Goal: Navigation & Orientation: Find specific page/section

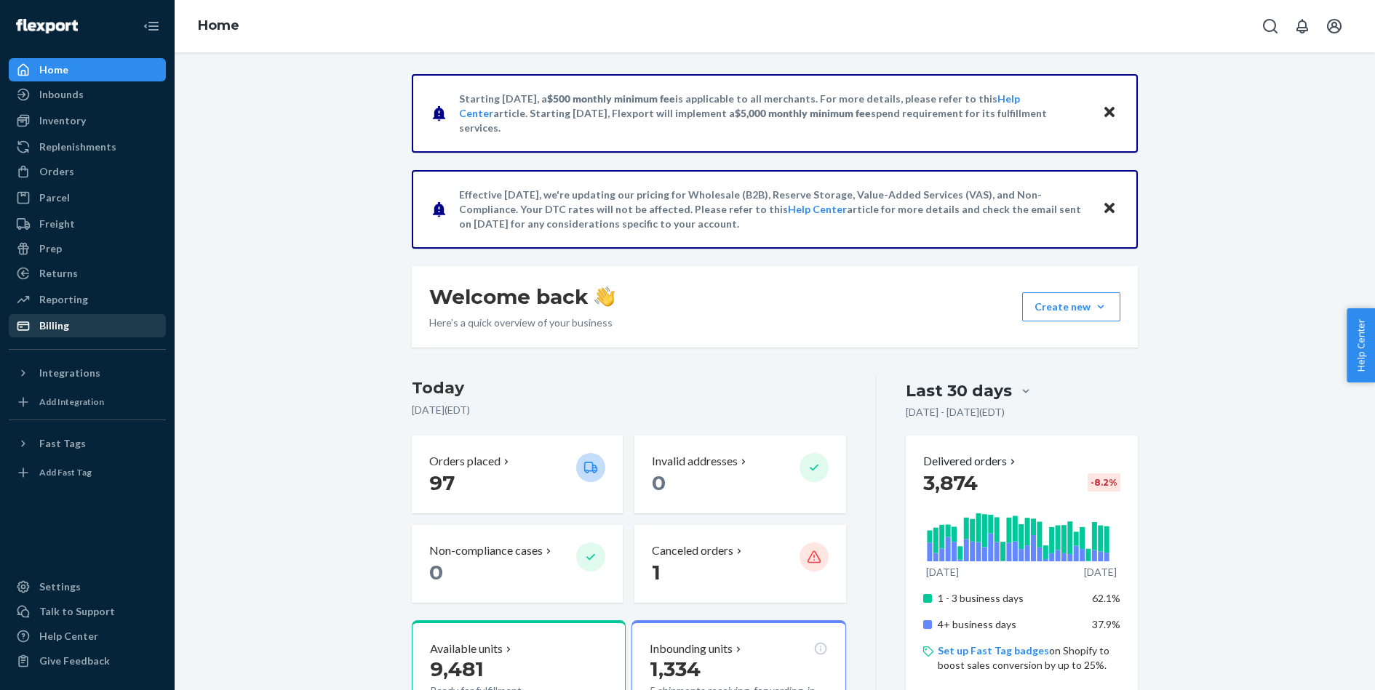
click at [77, 316] on div "Billing" at bounding box center [87, 326] width 154 height 20
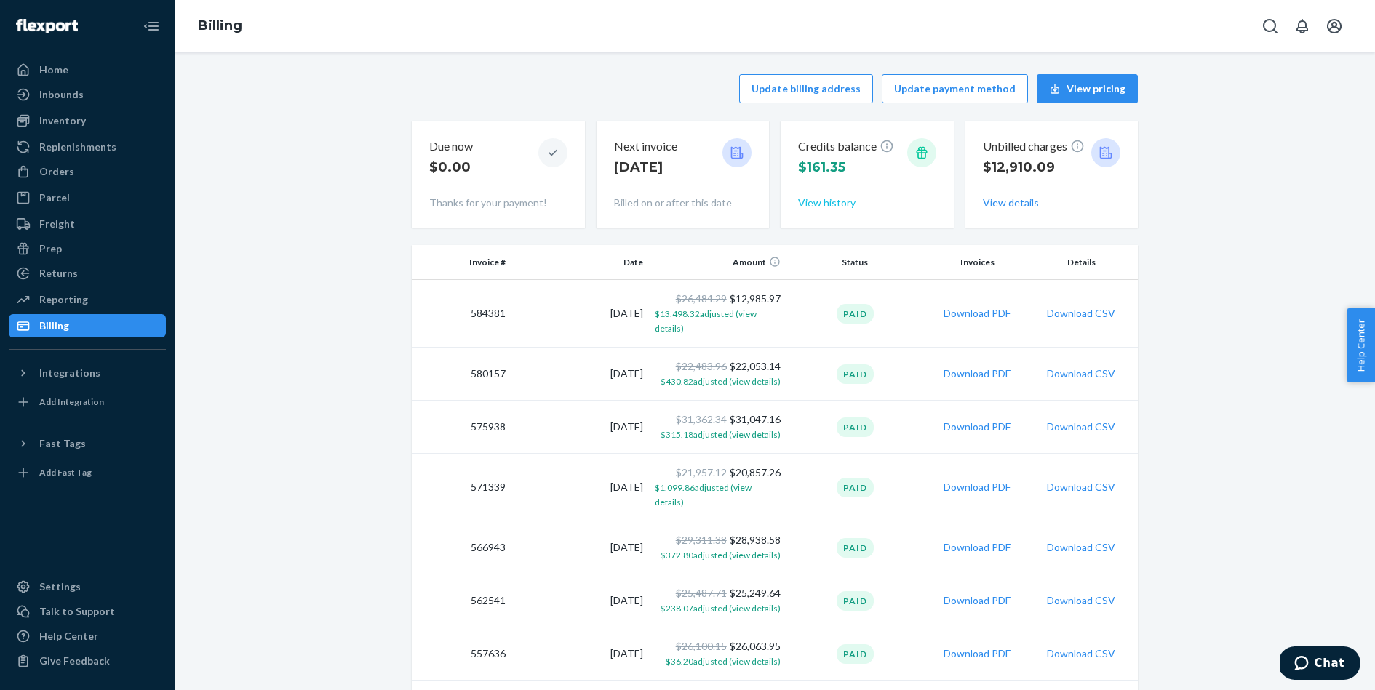
click at [810, 205] on button "View history" at bounding box center [826, 203] width 57 height 15
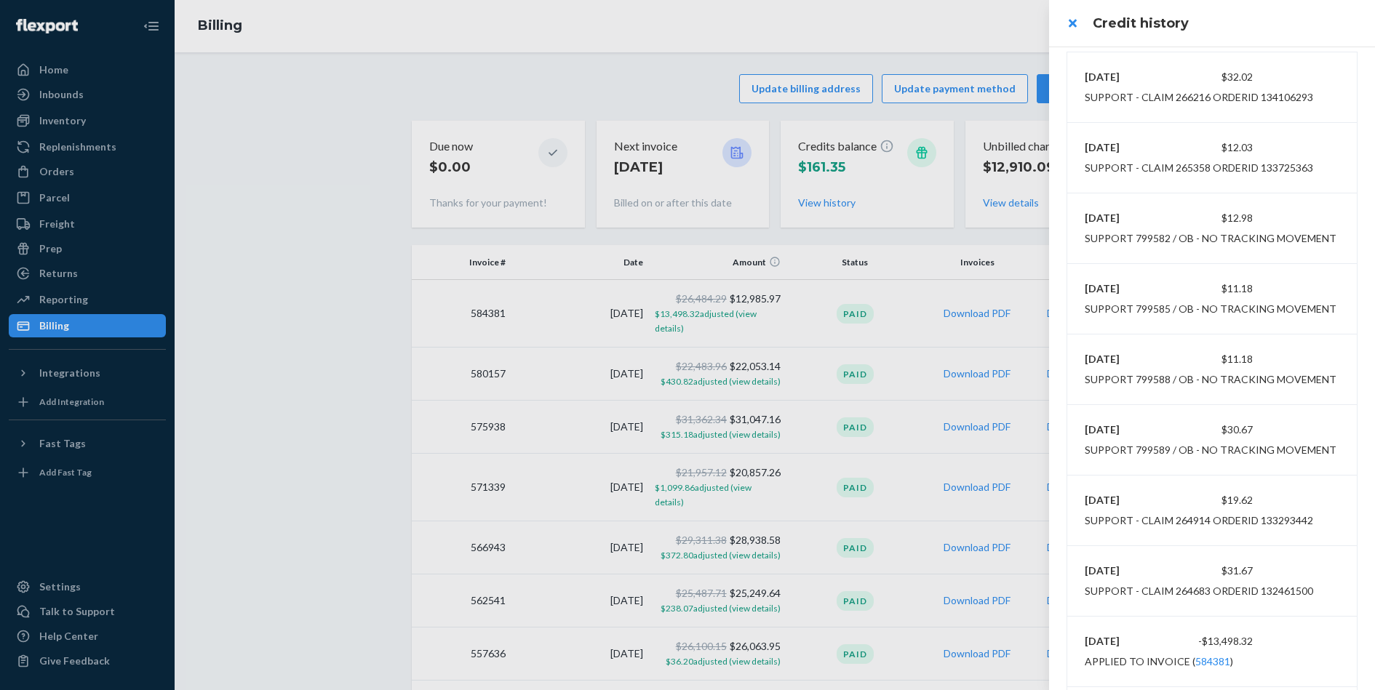
scroll to position [13, 0]
click at [1077, 31] on button "close" at bounding box center [1072, 23] width 29 height 29
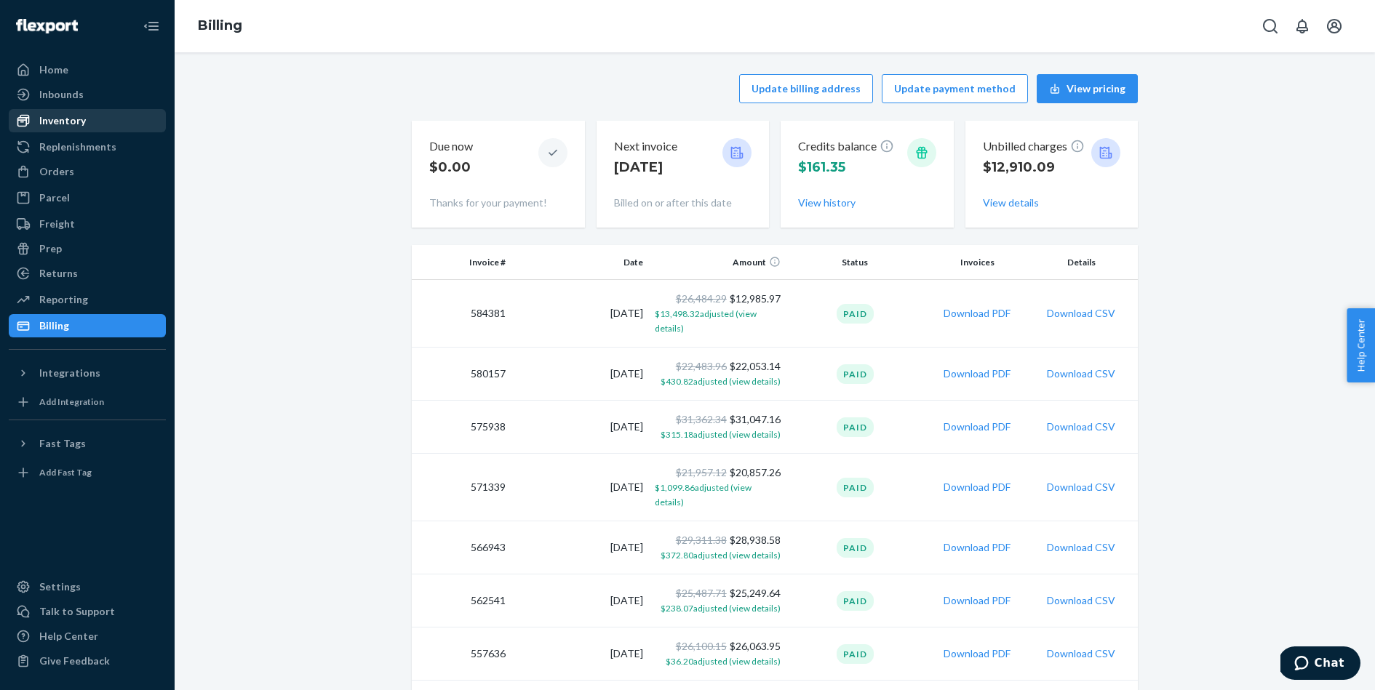
click at [75, 118] on div "Inventory" at bounding box center [62, 120] width 47 height 15
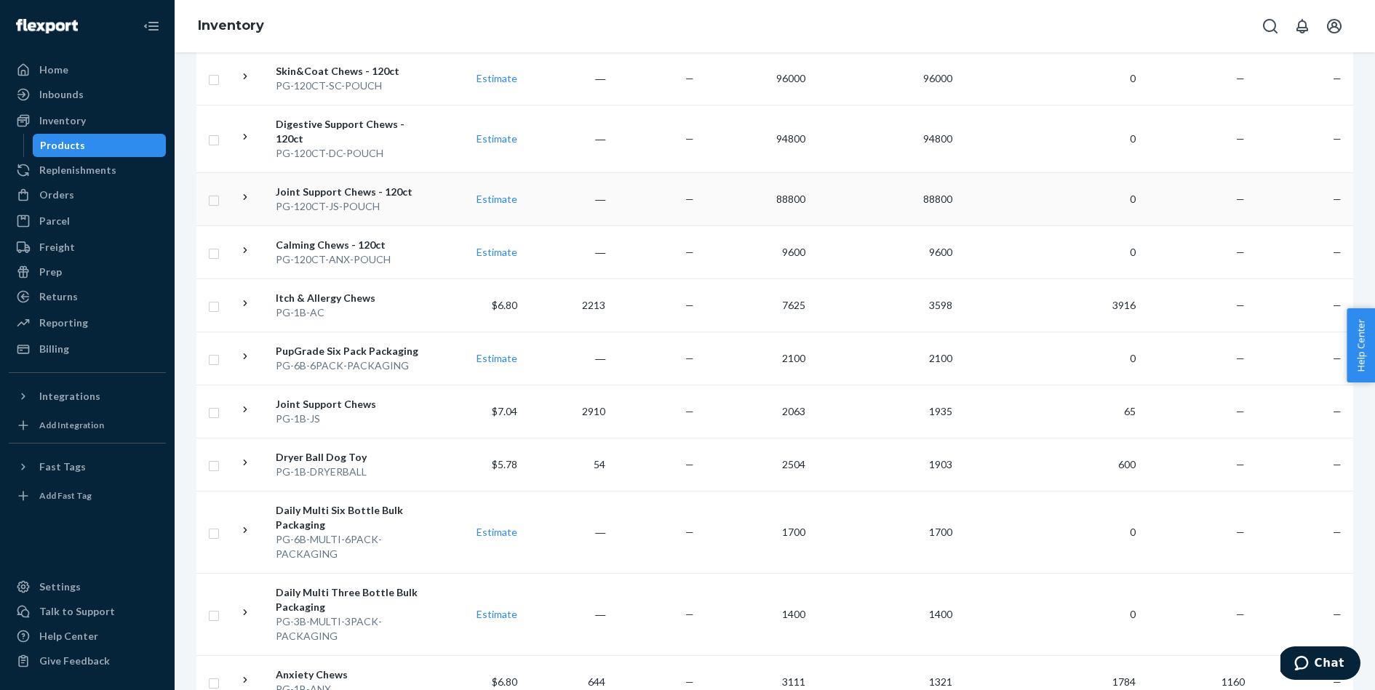
scroll to position [335, 0]
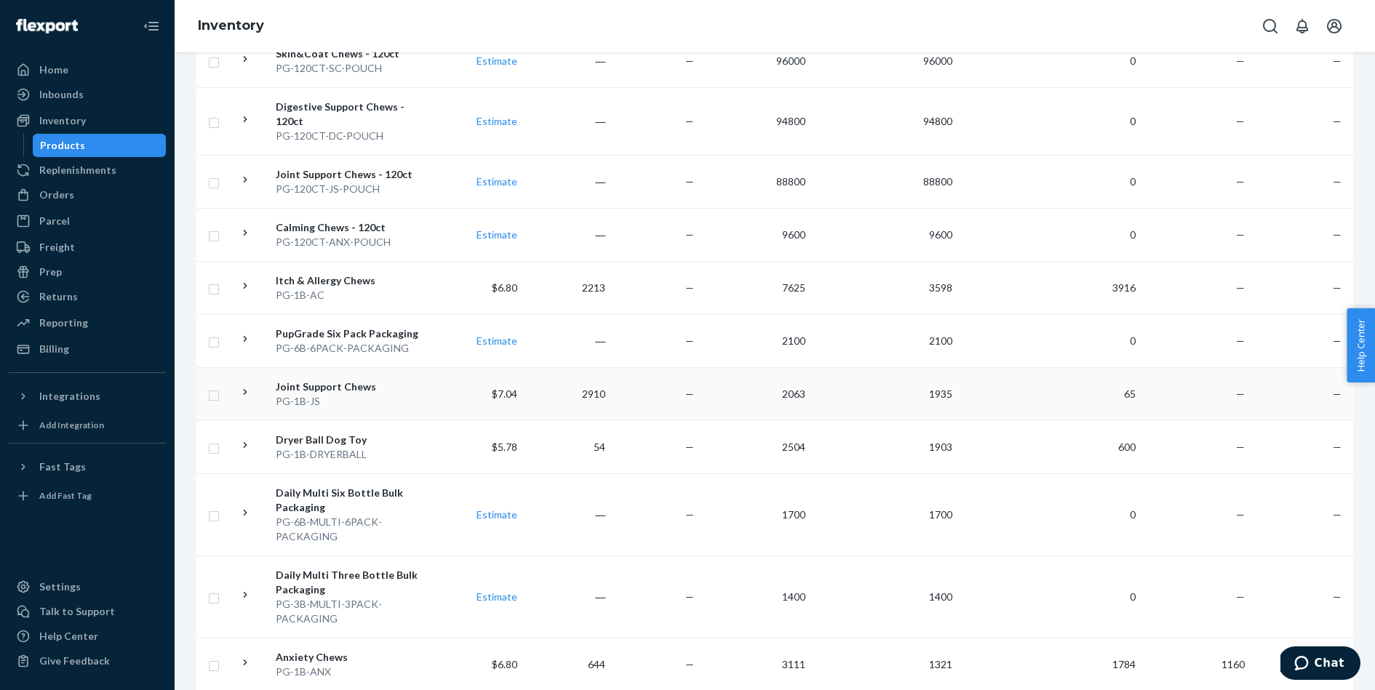
click at [389, 380] on div "Joint Support Chews" at bounding box center [353, 387] width 154 height 15
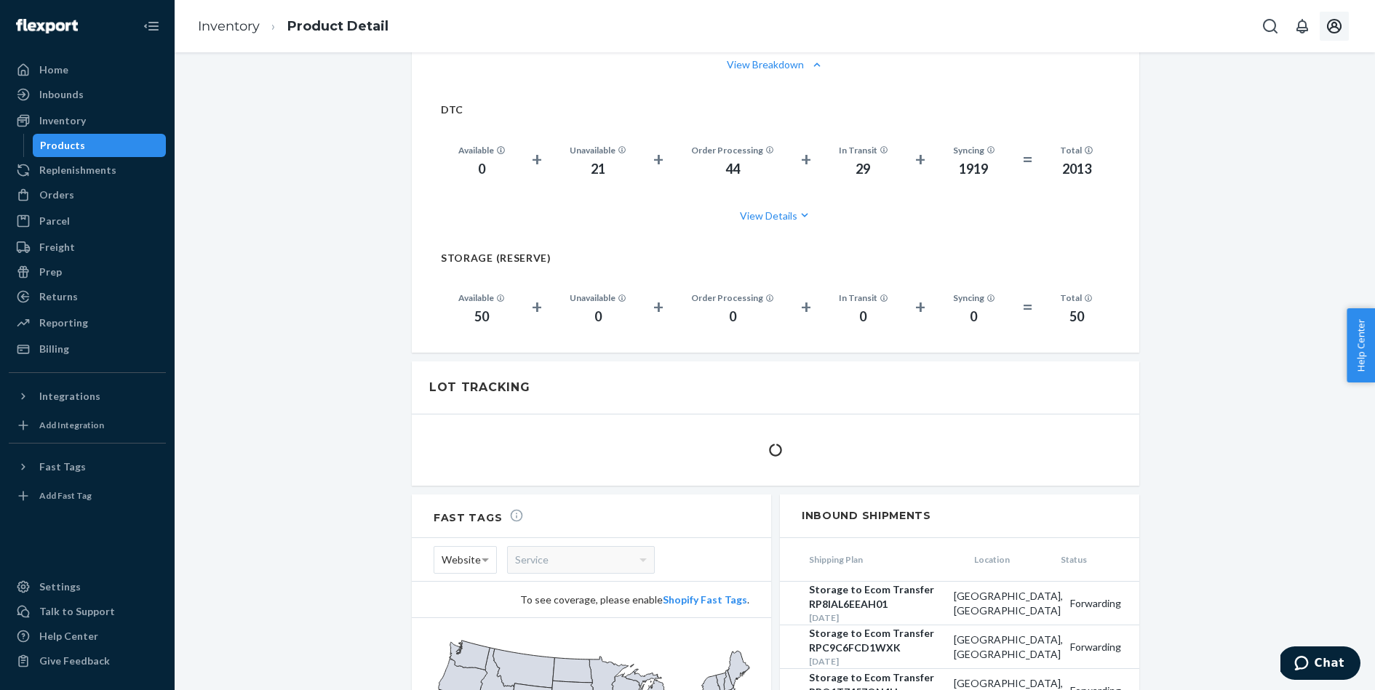
scroll to position [1069, 0]
click at [1334, 40] on button "Open account menu" at bounding box center [1334, 26] width 29 height 29
click at [1246, 143] on div "Log out" at bounding box center [1300, 156] width 109 height 27
